Goal: Information Seeking & Learning: Learn about a topic

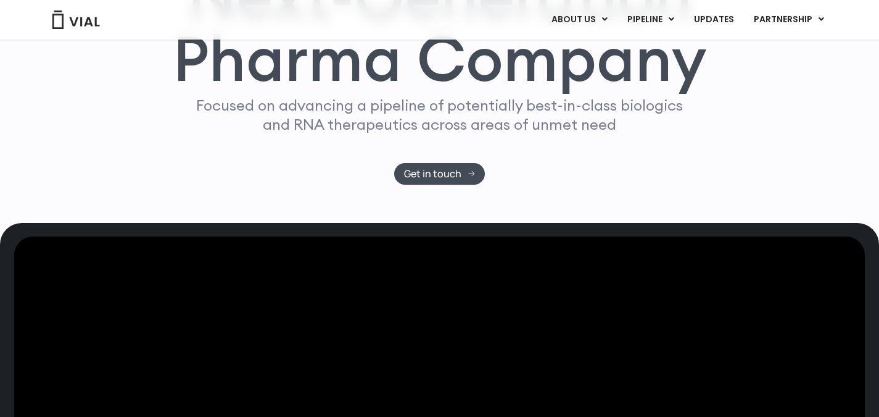
scroll to position [309, 0]
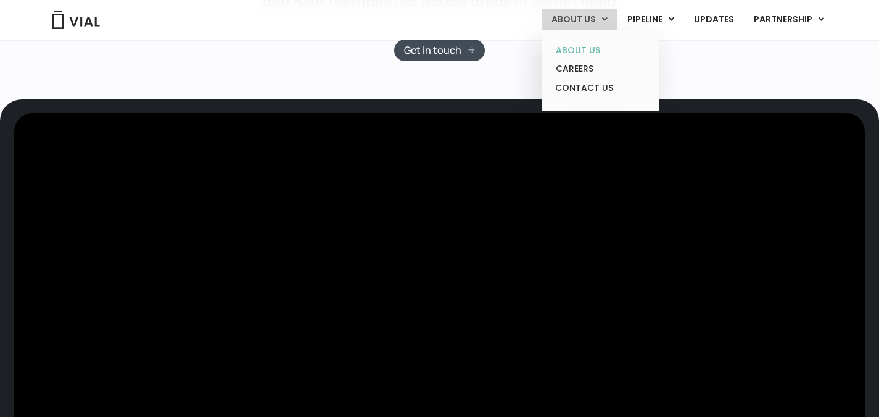
click at [587, 44] on link "ABOUT US" at bounding box center [600, 50] width 108 height 19
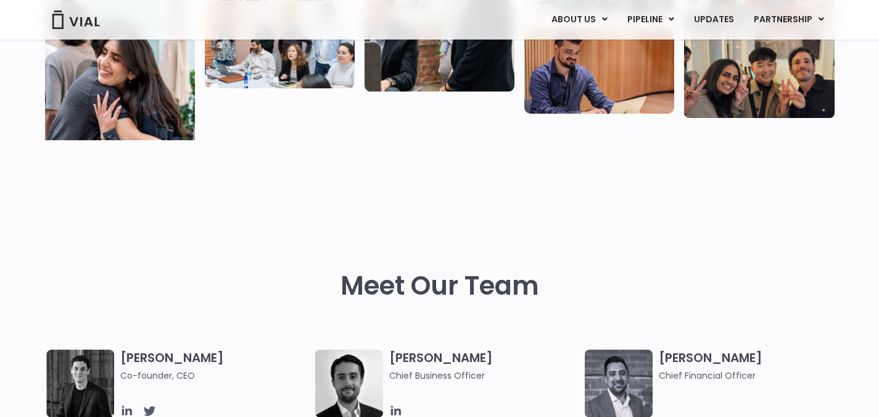
scroll to position [617, 0]
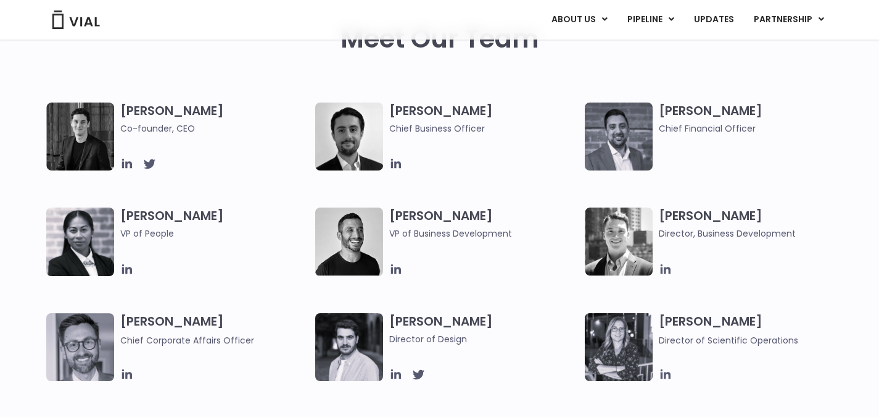
click at [185, 110] on h3 "[PERSON_NAME] Co-founder, CEO" at bounding box center [214, 118] width 189 height 33
click at [94, 119] on img at bounding box center [80, 136] width 68 height 68
click at [132, 162] on icon at bounding box center [127, 164] width 14 height 14
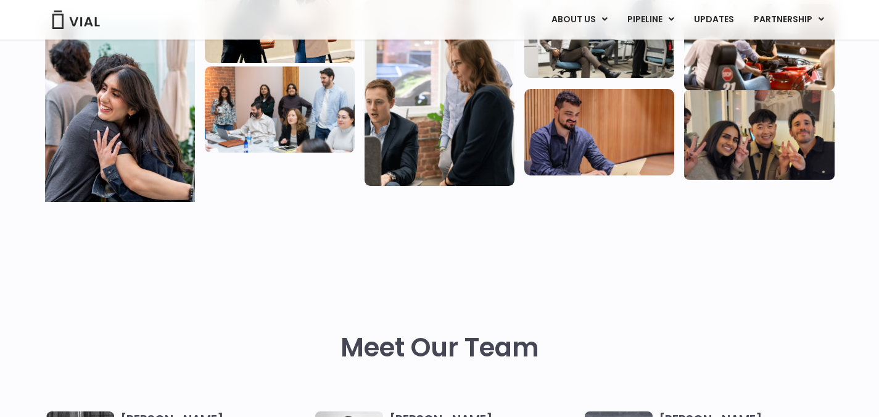
scroll to position [0, 0]
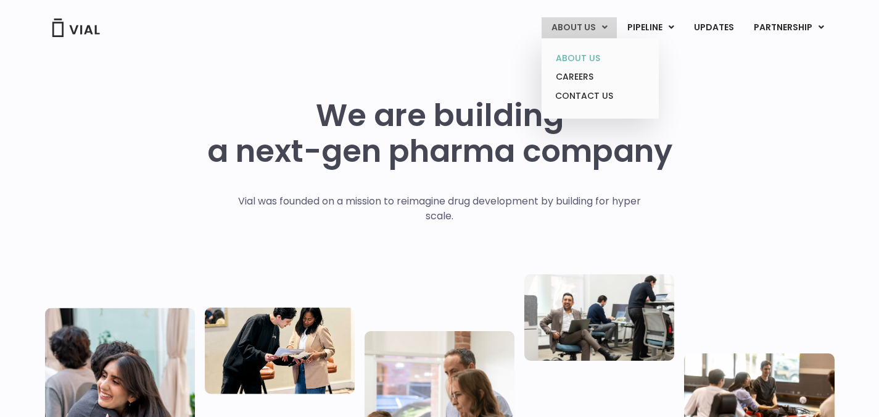
click at [595, 56] on link "ABOUT US" at bounding box center [600, 58] width 108 height 19
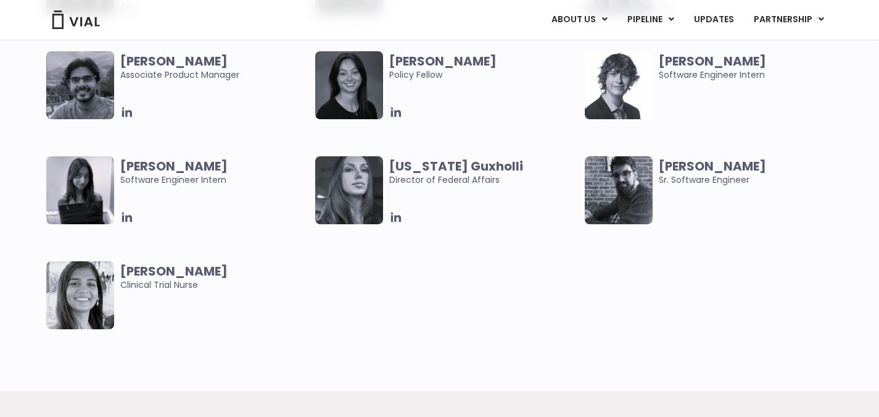
scroll to position [2530, 0]
